Goal: Task Accomplishment & Management: Use online tool/utility

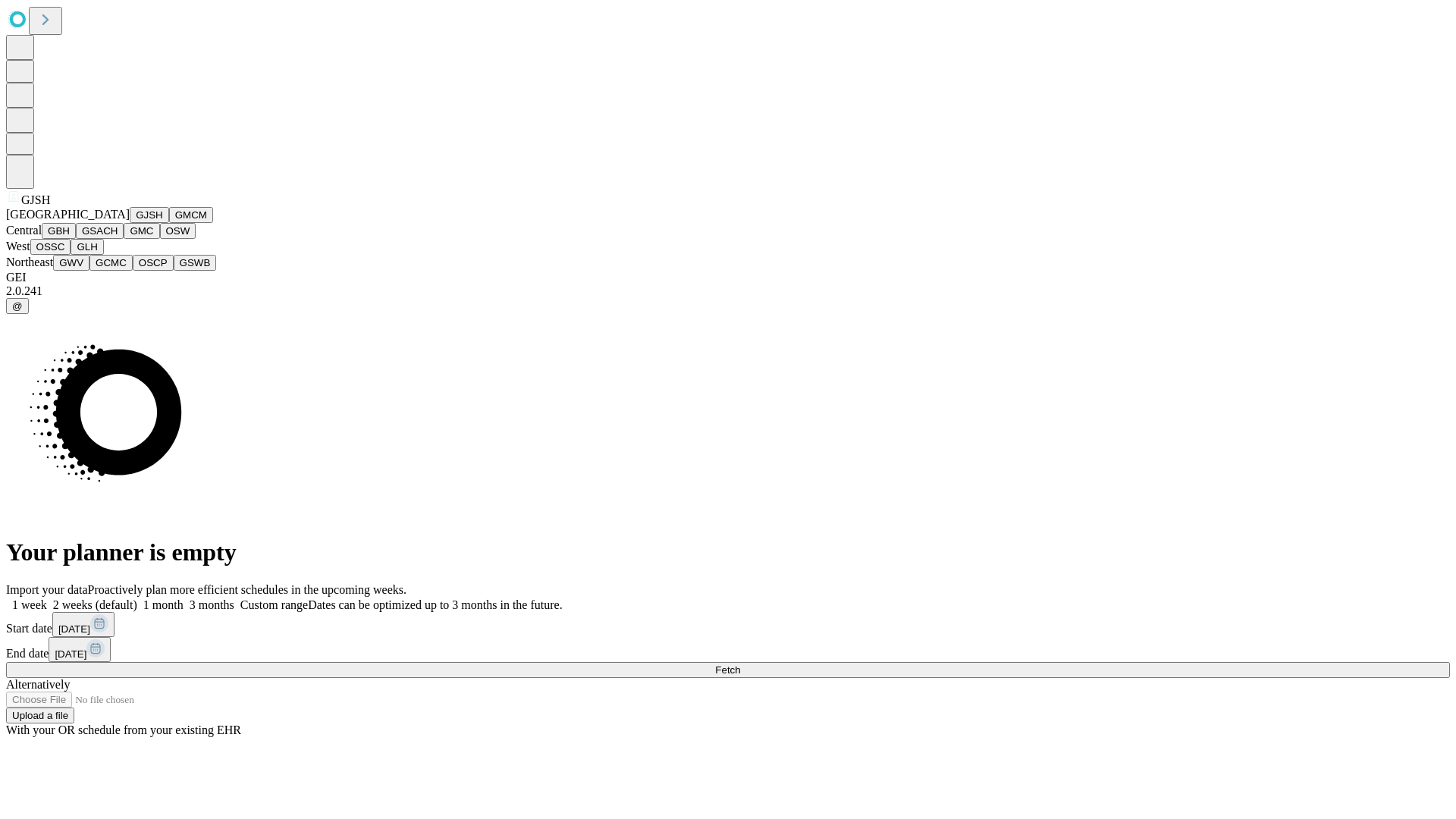
click at [129, 223] on button "GJSH" at bounding box center [149, 215] width 40 height 16
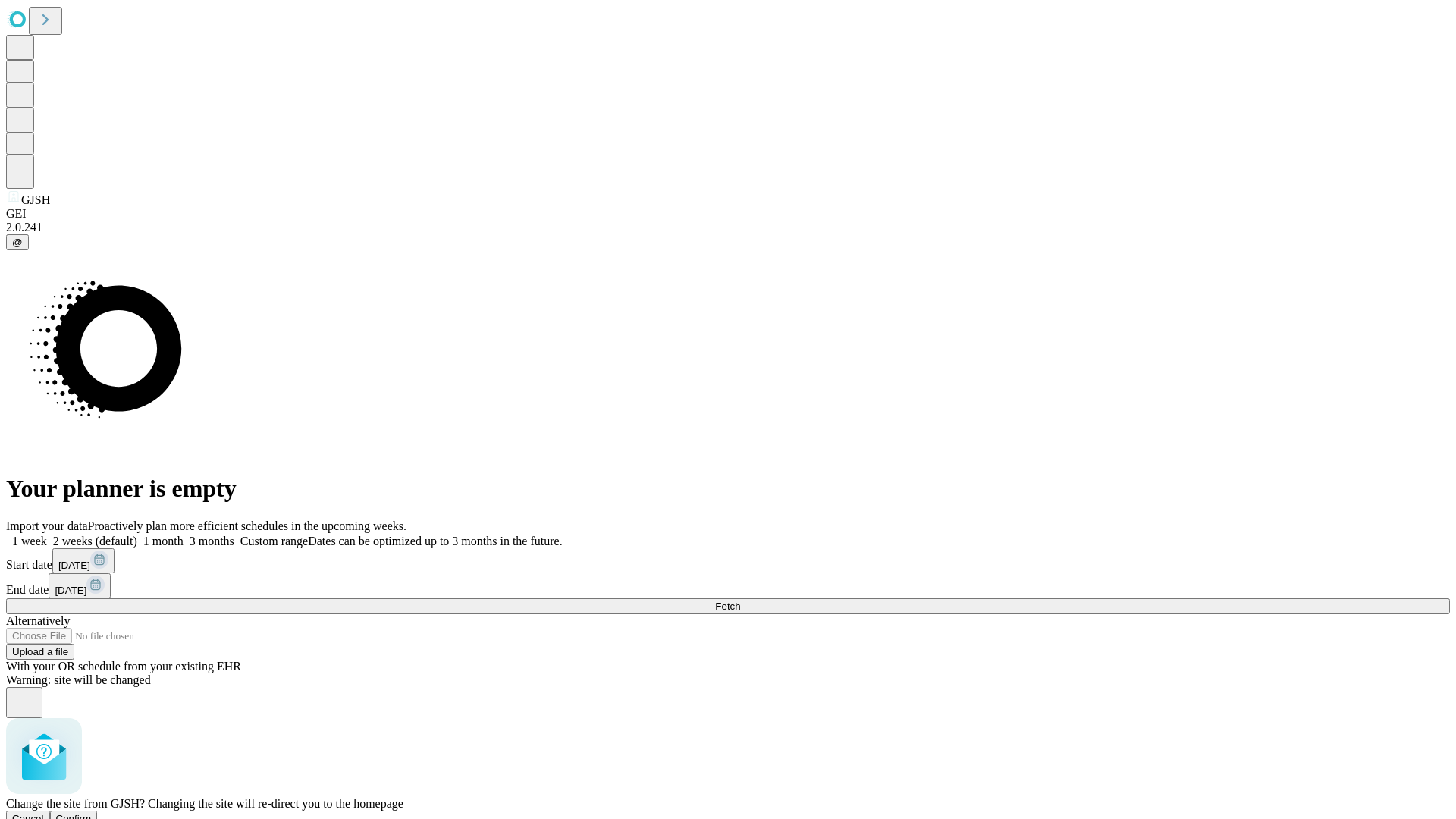
click at [92, 813] on span "Confirm" at bounding box center [74, 818] width 35 height 11
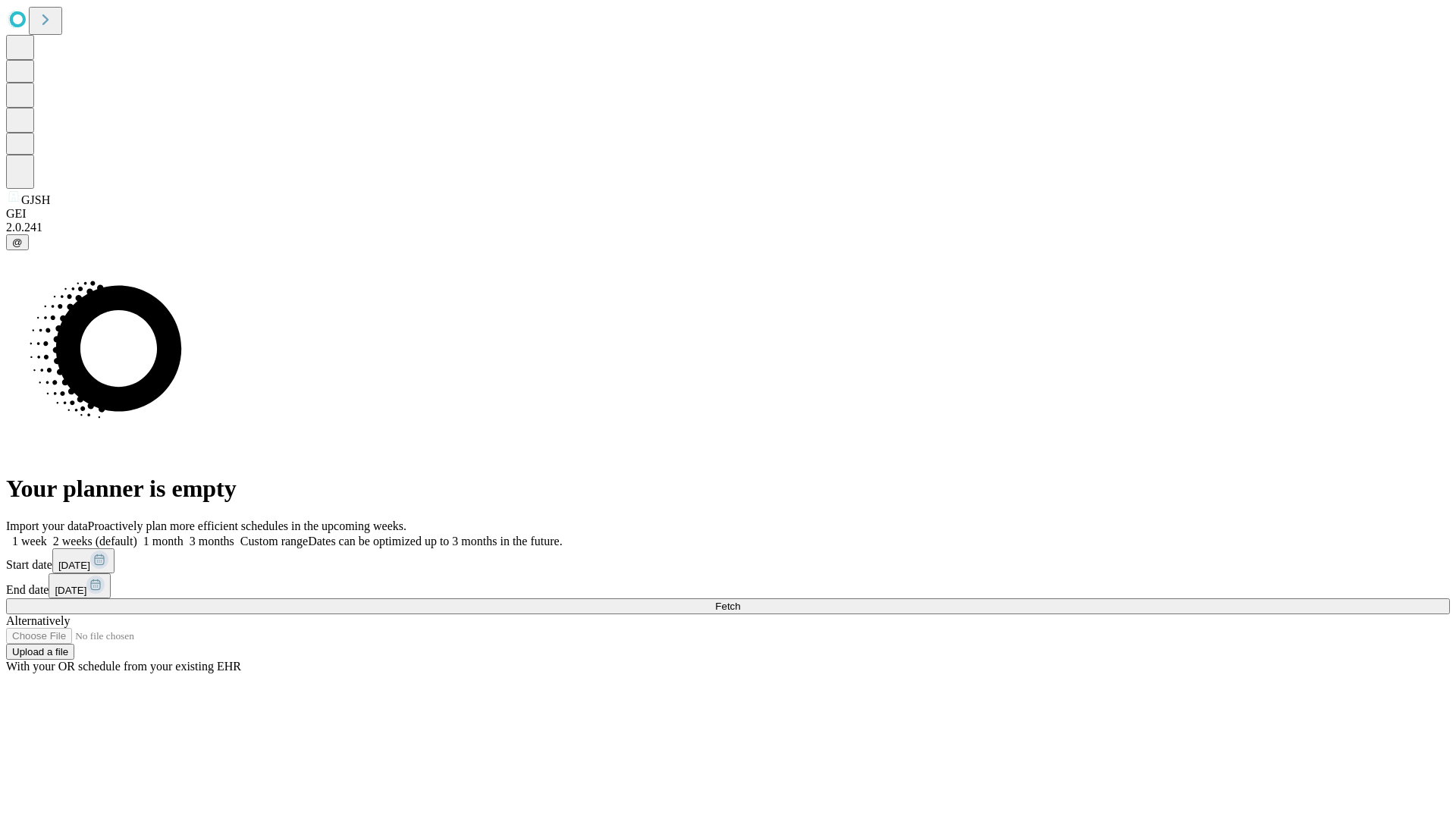
click at [47, 535] on label "1 week" at bounding box center [26, 541] width 41 height 13
click at [740, 601] on span "Fetch" at bounding box center [728, 606] width 25 height 11
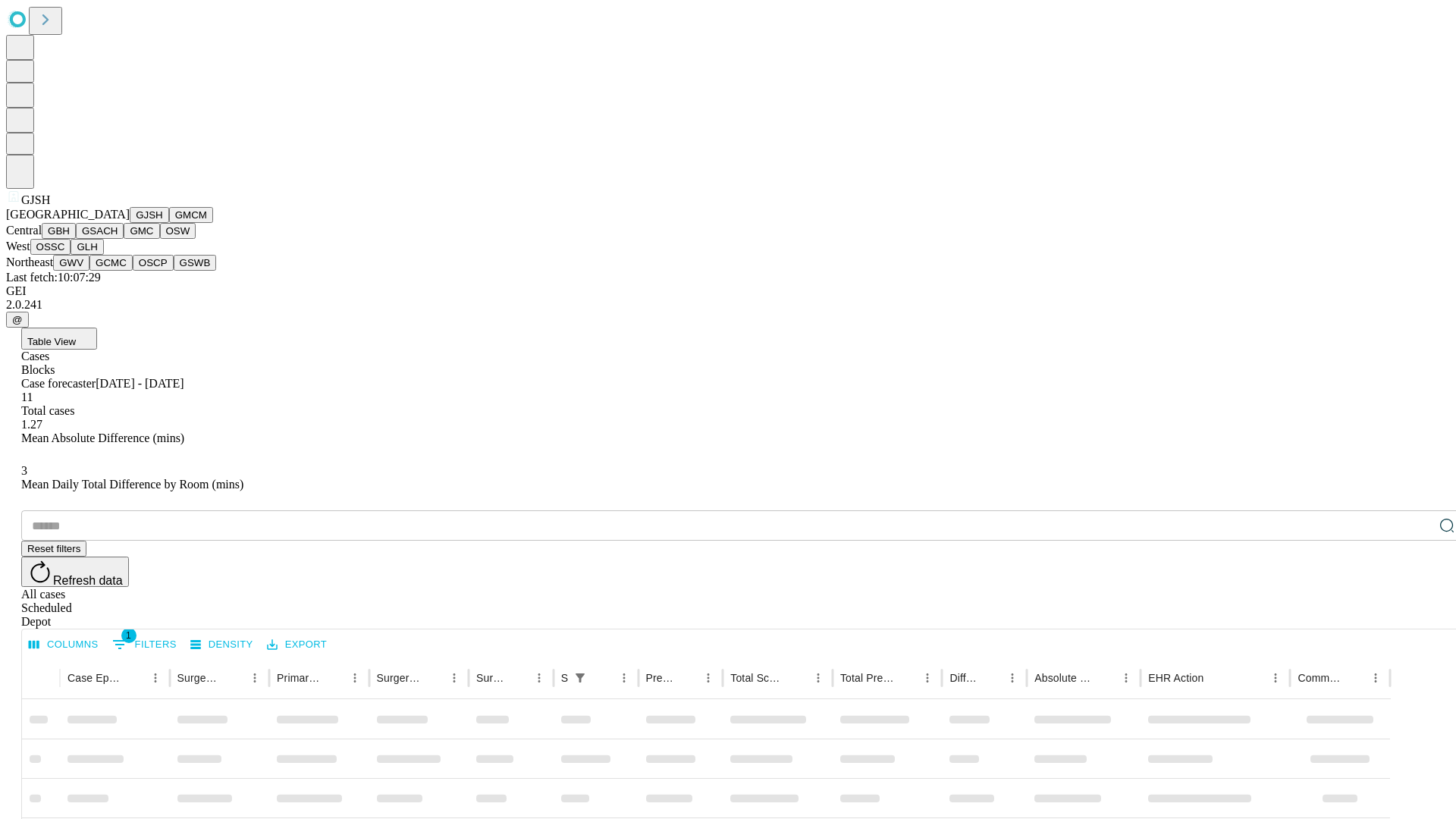
click at [169, 223] on button "GMCM" at bounding box center [191, 215] width 44 height 16
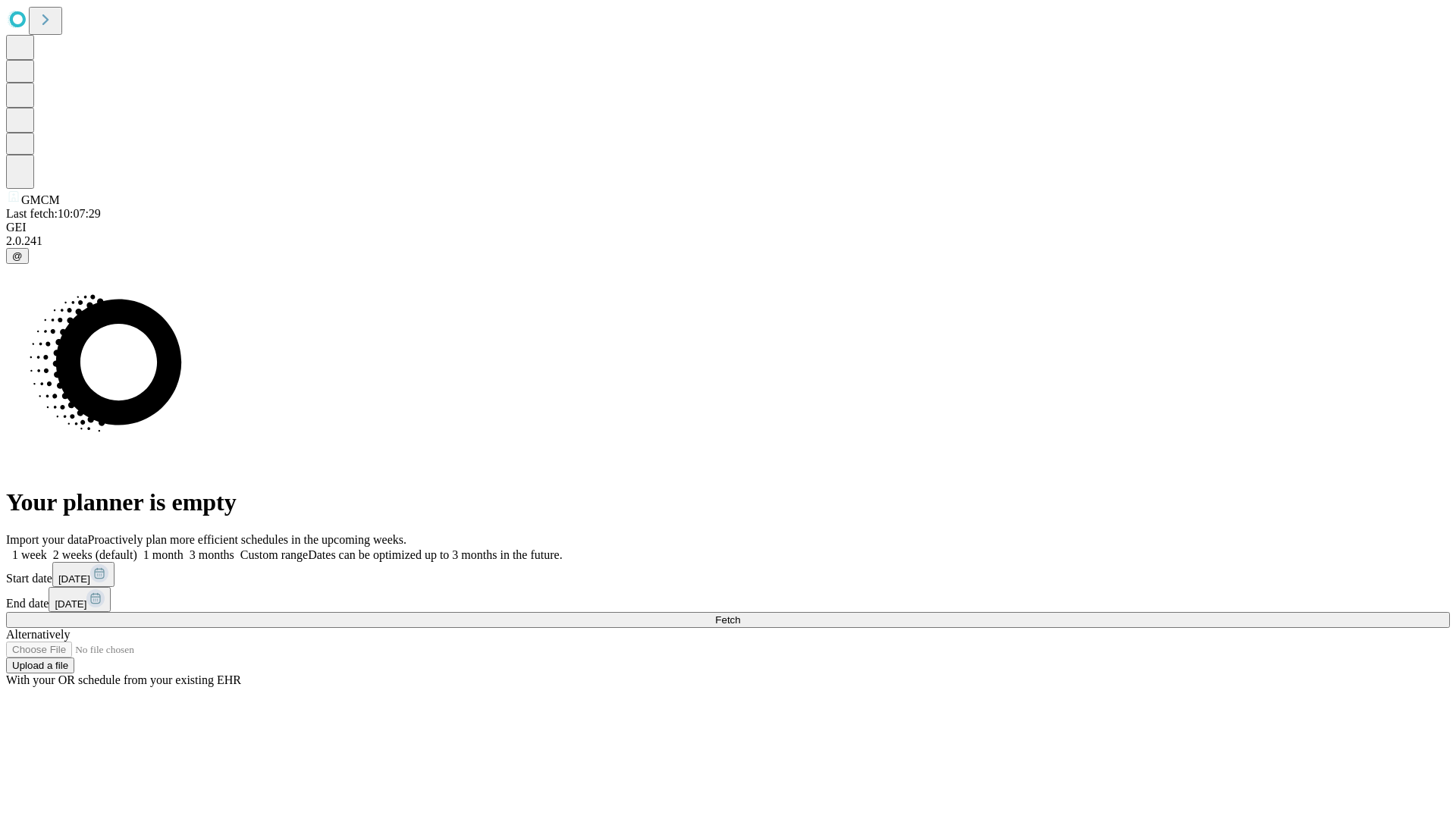
click at [47, 549] on label "1 week" at bounding box center [26, 554] width 41 height 13
click at [740, 614] on span "Fetch" at bounding box center [728, 620] width 25 height 11
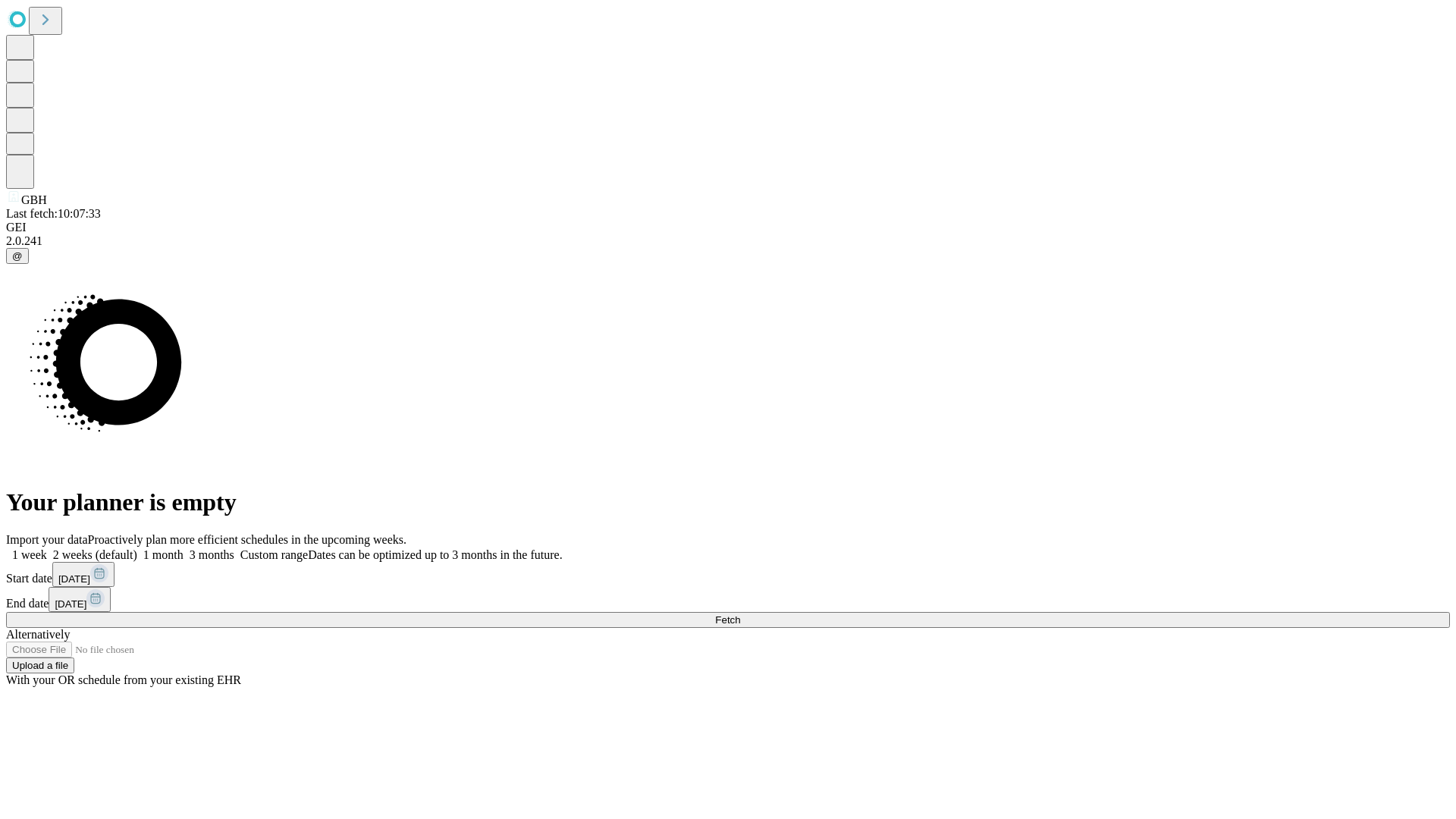
click at [47, 549] on label "1 week" at bounding box center [26, 554] width 41 height 13
click at [740, 614] on span "Fetch" at bounding box center [728, 620] width 25 height 11
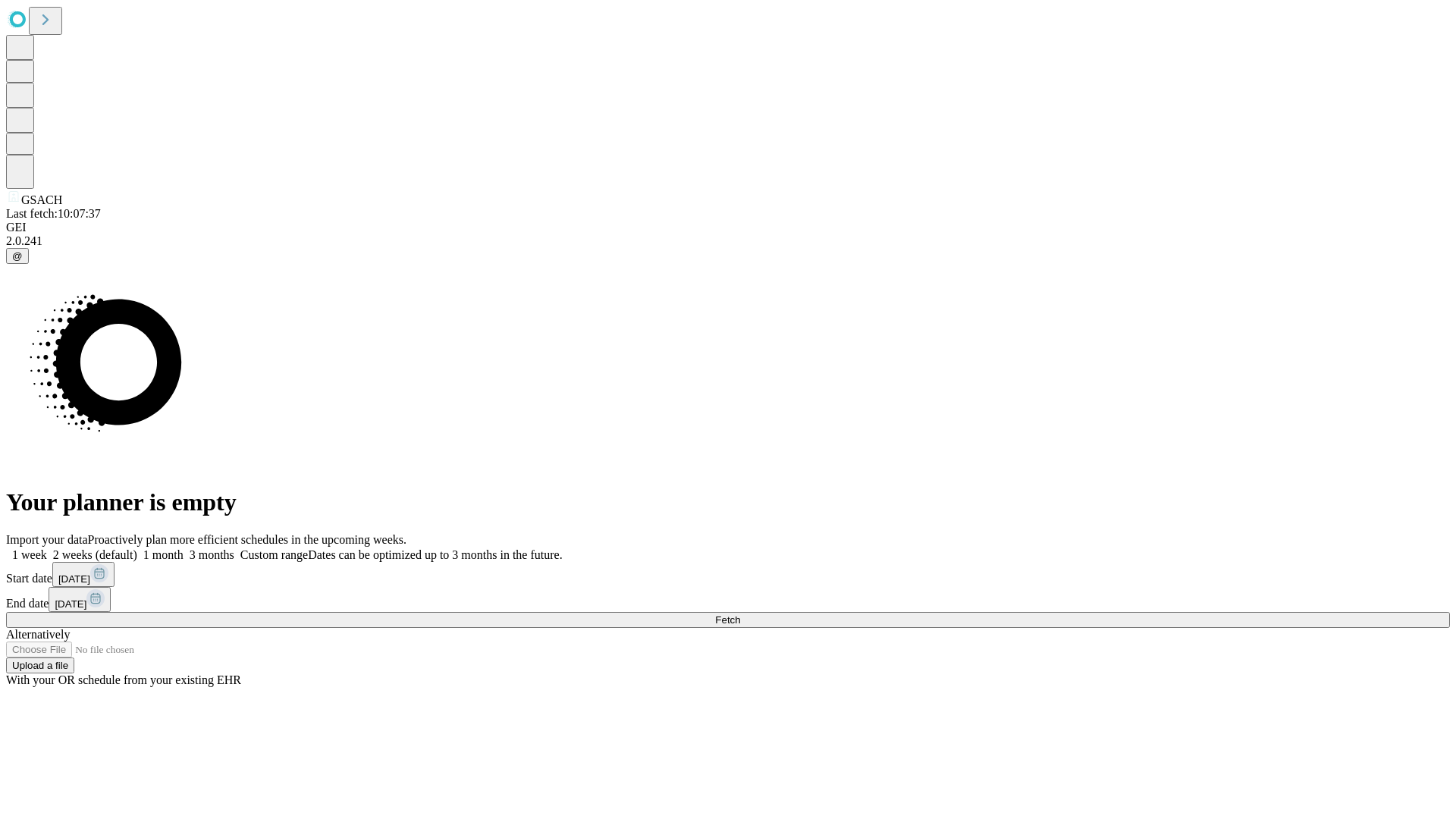
click at [740, 614] on span "Fetch" at bounding box center [728, 620] width 25 height 11
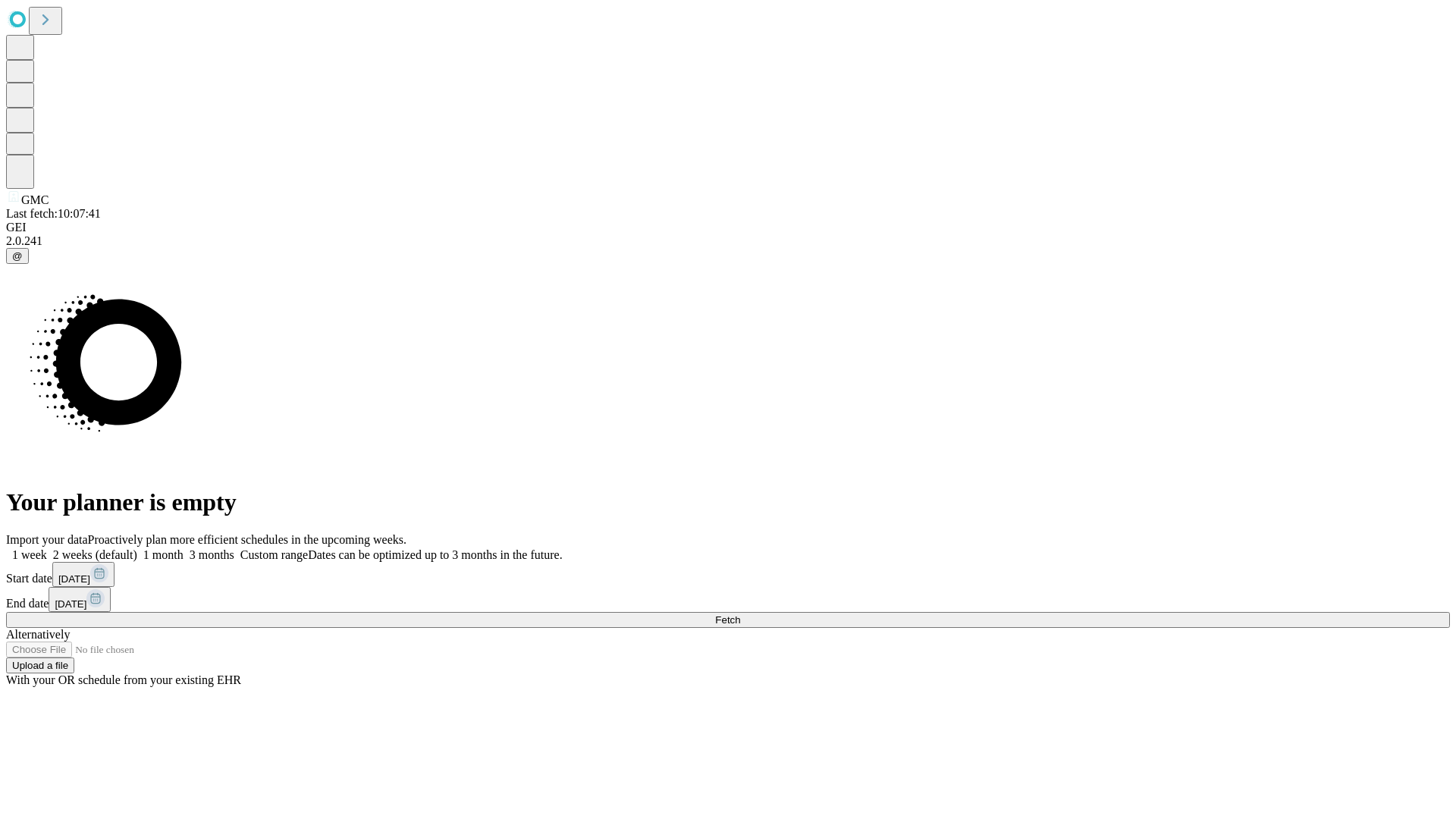
click at [740, 614] on span "Fetch" at bounding box center [728, 620] width 25 height 11
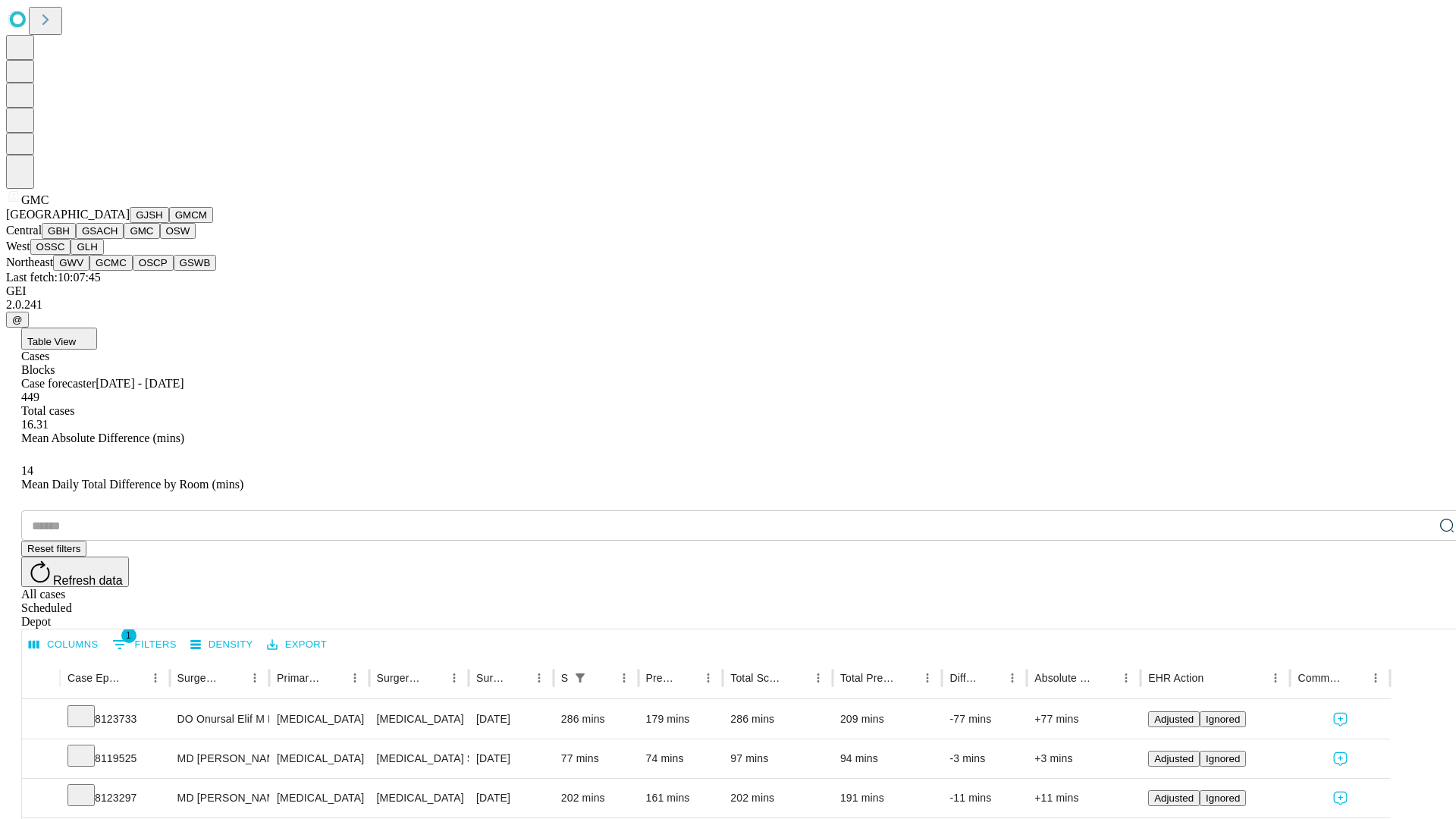
click at [160, 239] on button "OSW" at bounding box center [177, 231] width 36 height 16
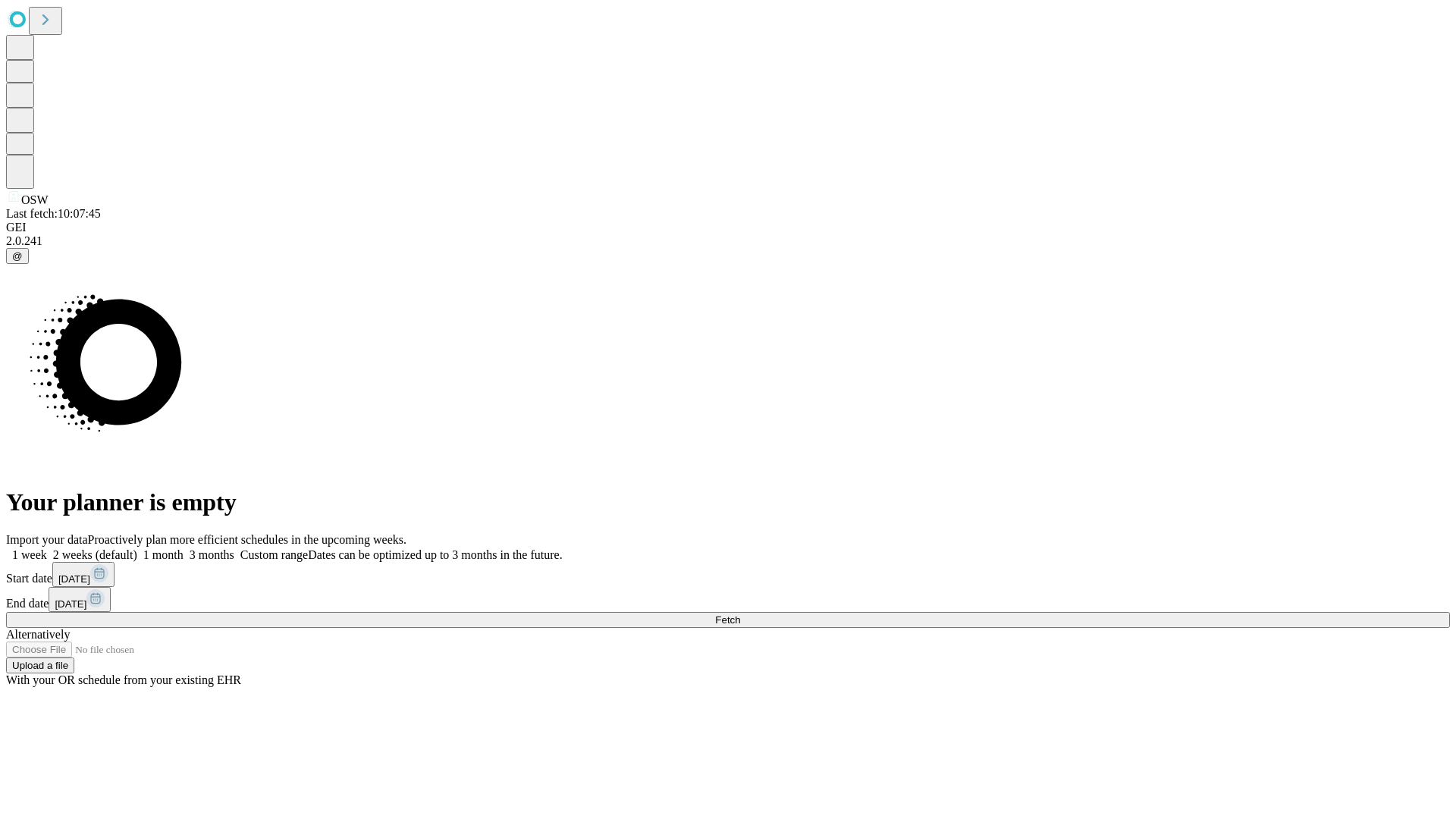
click at [47, 549] on label "1 week" at bounding box center [26, 554] width 41 height 13
click at [740, 614] on span "Fetch" at bounding box center [728, 620] width 25 height 11
click at [47, 549] on label "1 week" at bounding box center [26, 554] width 41 height 13
click at [740, 614] on span "Fetch" at bounding box center [728, 620] width 25 height 11
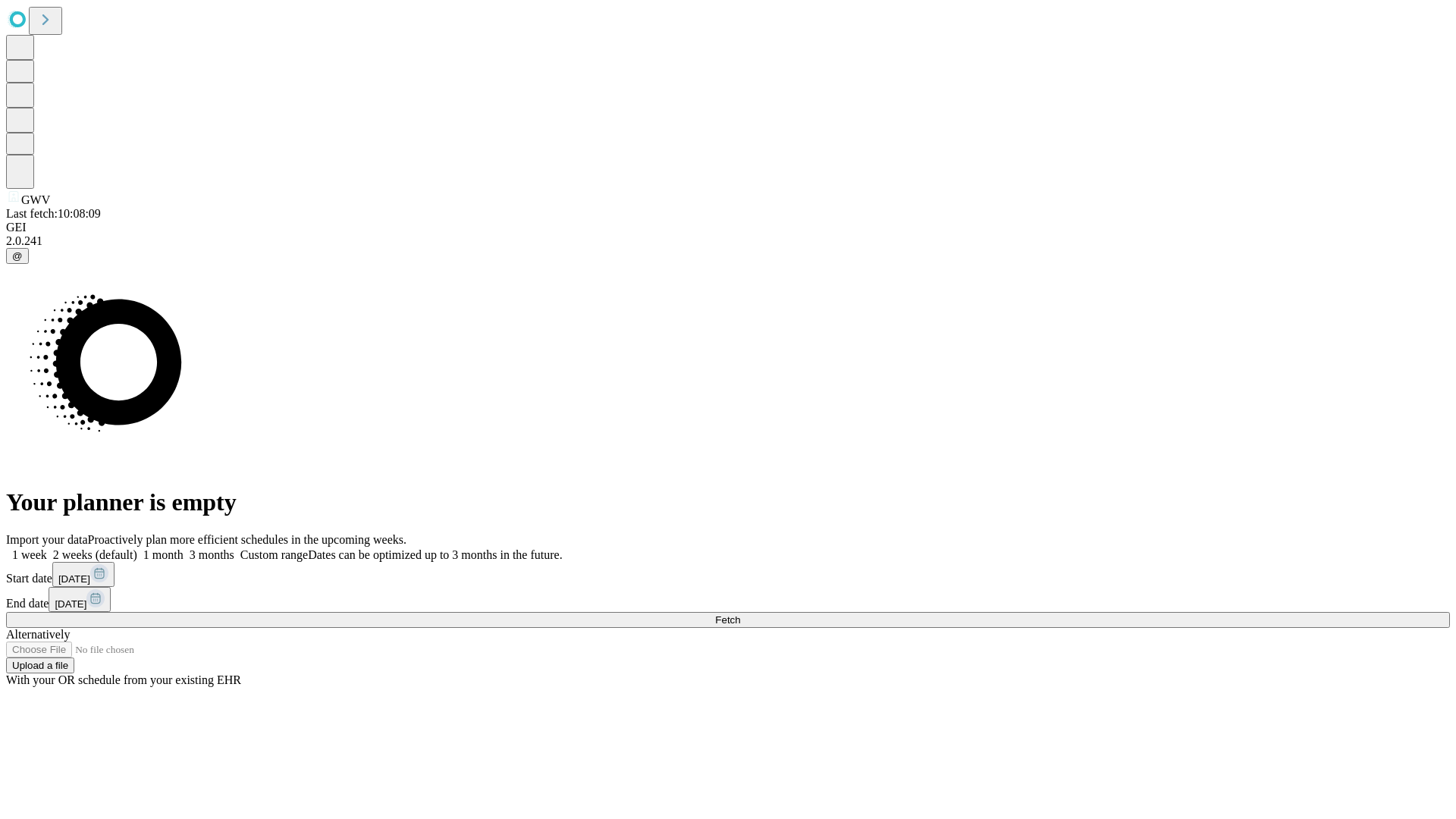
click at [47, 549] on label "1 week" at bounding box center [26, 554] width 41 height 13
click at [740, 614] on span "Fetch" at bounding box center [728, 620] width 25 height 11
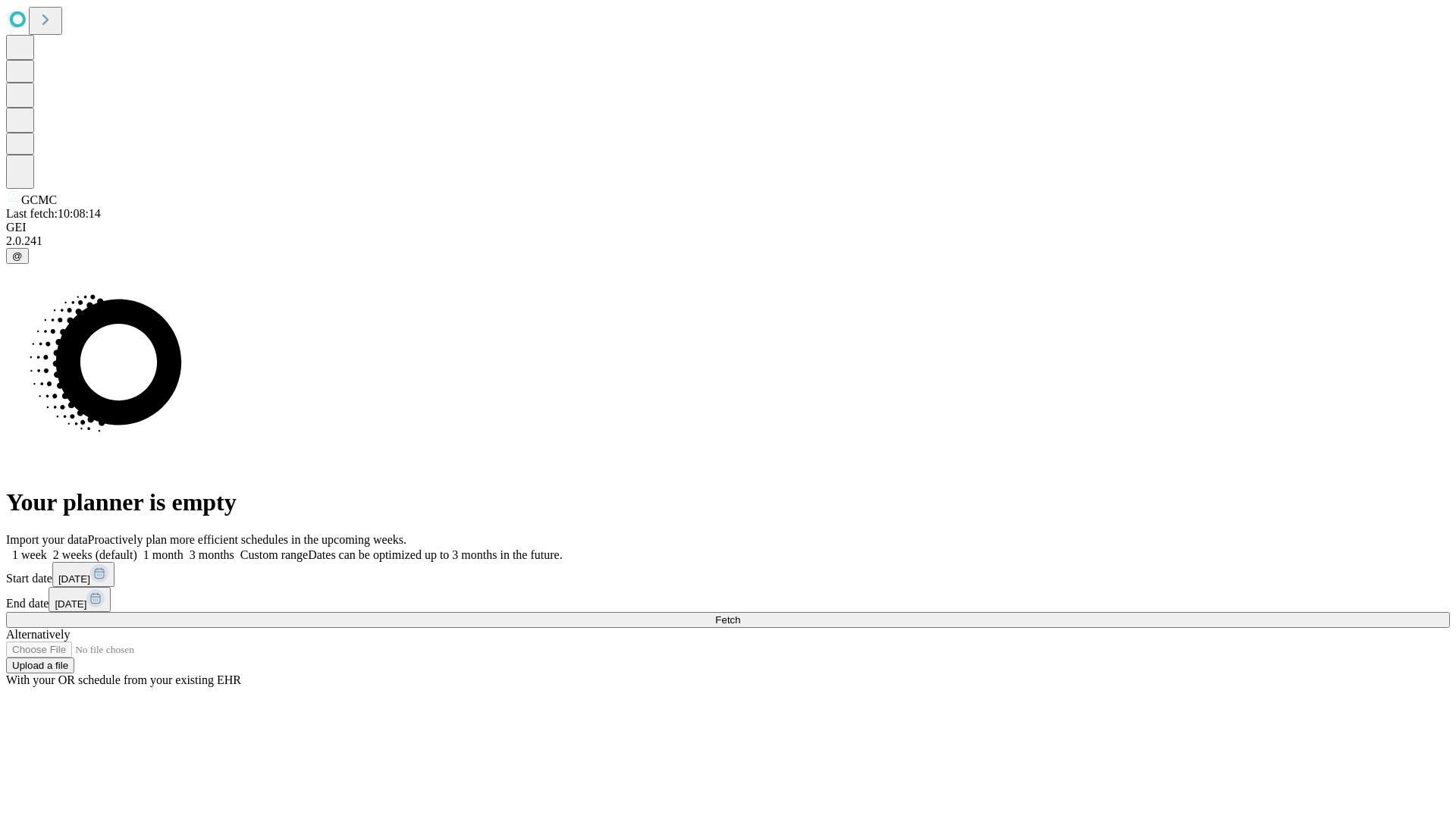
click at [47, 549] on label "1 week" at bounding box center [26, 554] width 41 height 13
click at [740, 614] on span "Fetch" at bounding box center [728, 620] width 25 height 11
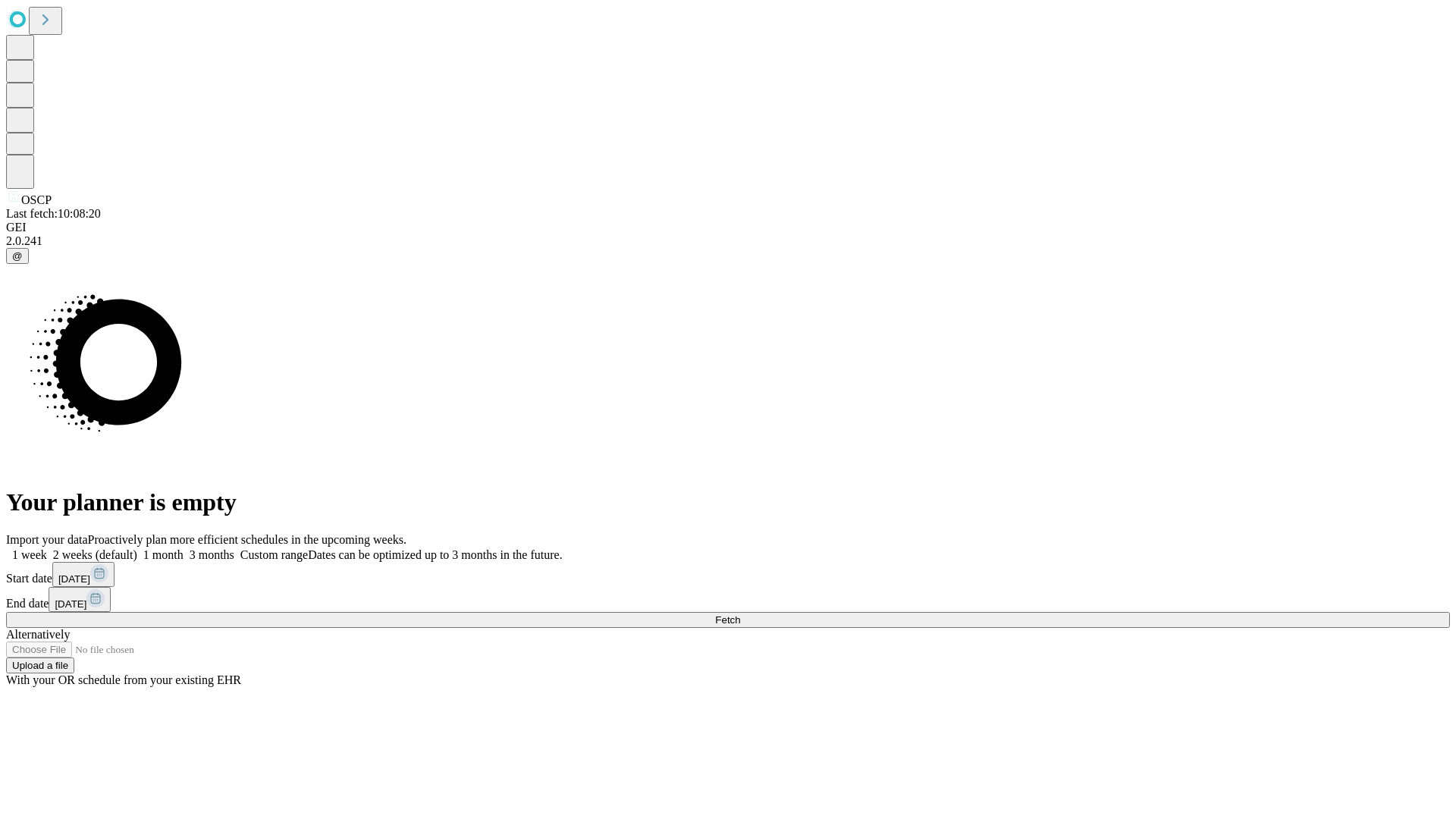
click at [47, 549] on label "1 week" at bounding box center [26, 554] width 41 height 13
click at [740, 614] on span "Fetch" at bounding box center [728, 620] width 25 height 11
